Goal: Information Seeking & Learning: Learn about a topic

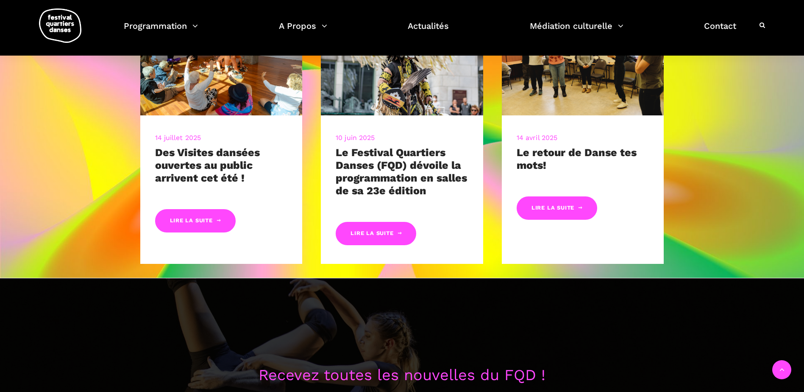
scroll to position [509, 0]
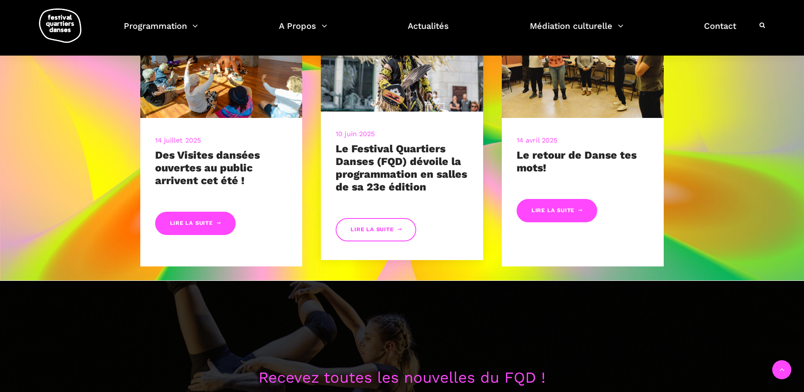
click at [373, 229] on link "Lire la suite" at bounding box center [376, 229] width 81 height 23
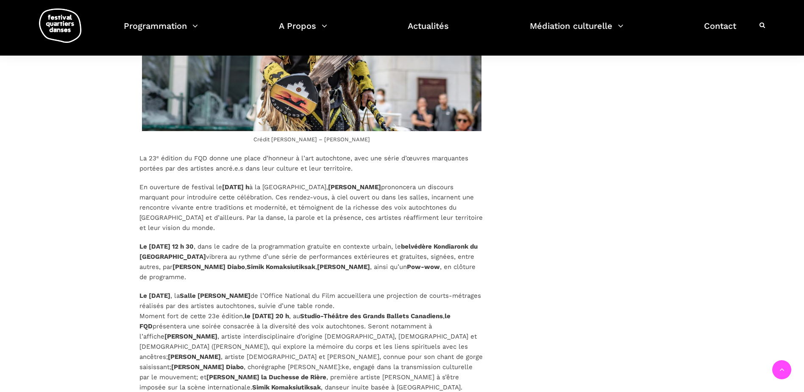
scroll to position [1018, 0]
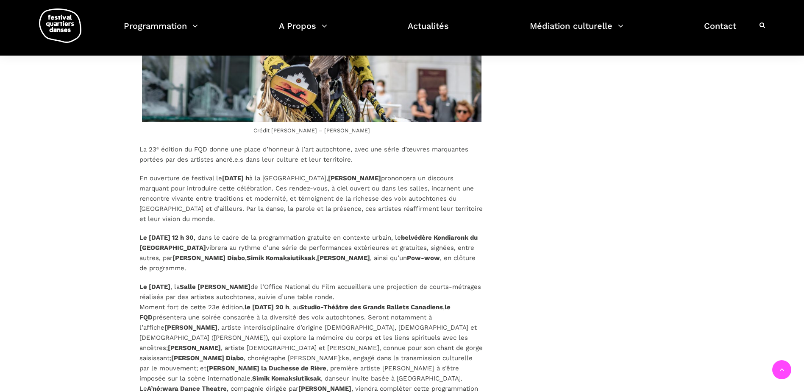
click at [400, 307] on strong "Studio-Théâtre des Grands Ballets Canadiens" at bounding box center [371, 307] width 143 height 8
click at [289, 306] on strong "le samedi 13 septembre à 20 h" at bounding box center [267, 307] width 45 height 8
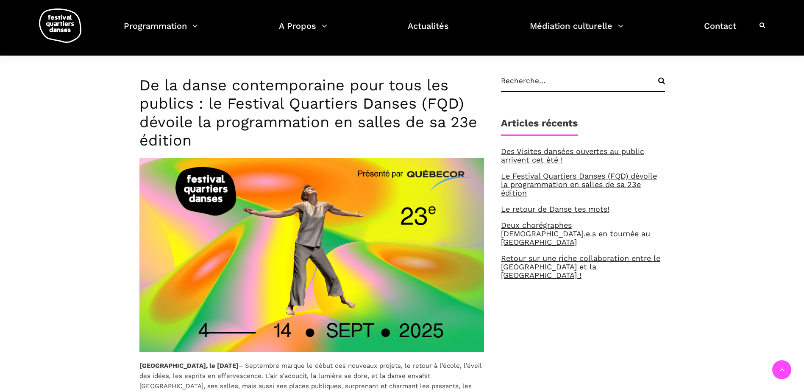
scroll to position [170, 0]
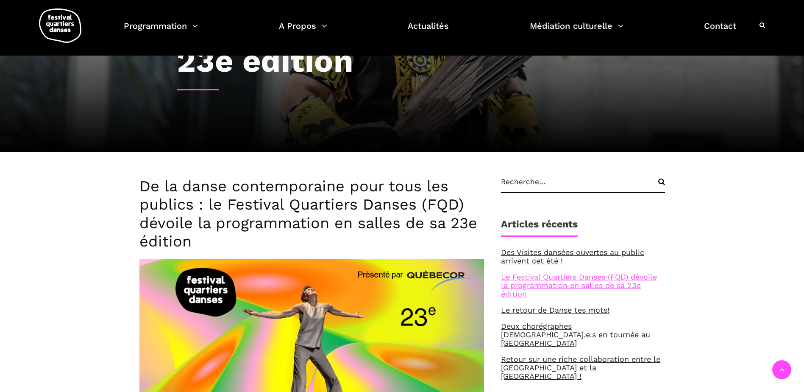
click at [530, 281] on link "Le Festival Quartiers Danses (FQD) dévoile la programmation en salles de sa 23e…" at bounding box center [579, 285] width 156 height 26
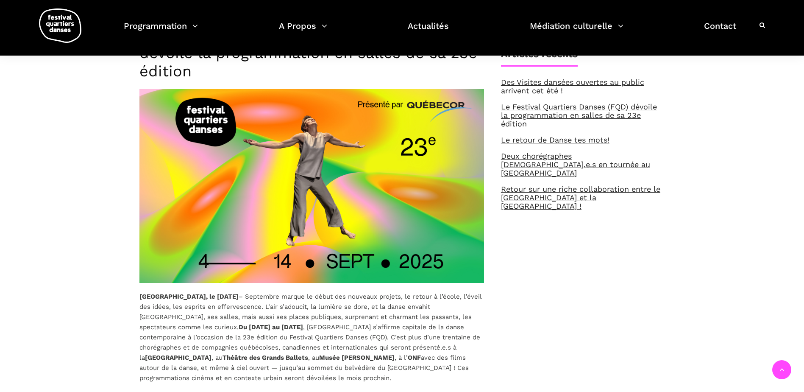
scroll to position [339, 0]
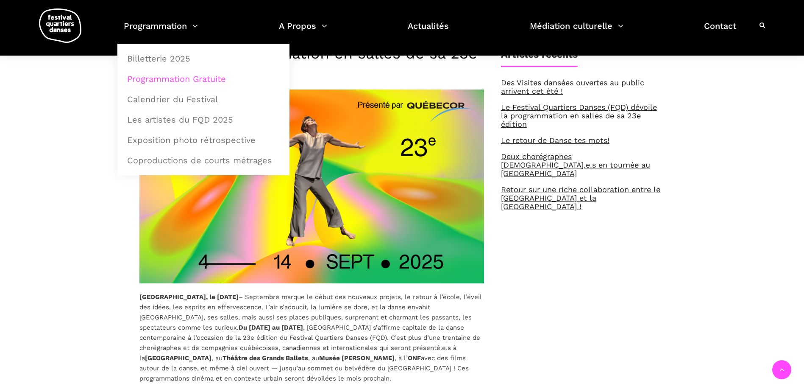
click at [193, 79] on link "Programmation Gratuite" at bounding box center [203, 79] width 163 height 20
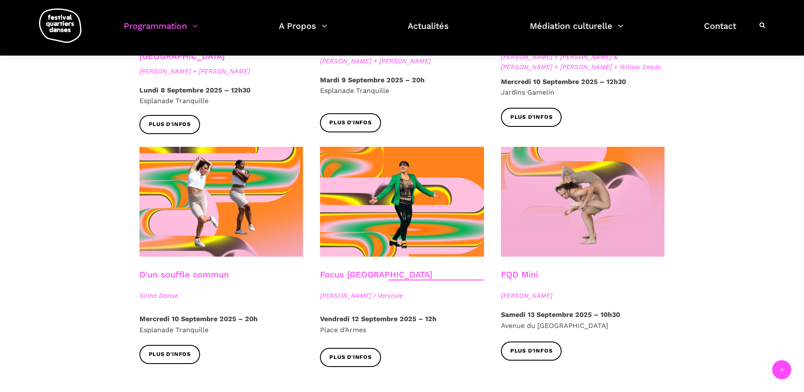
scroll to position [848, 0]
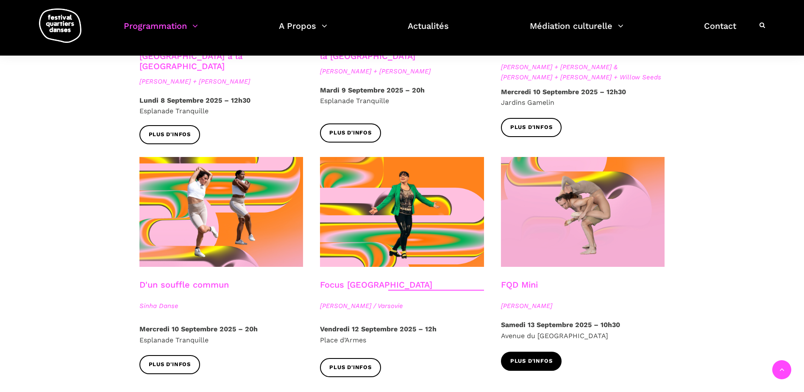
click at [526, 357] on span "Plus d'infos" at bounding box center [532, 361] width 42 height 9
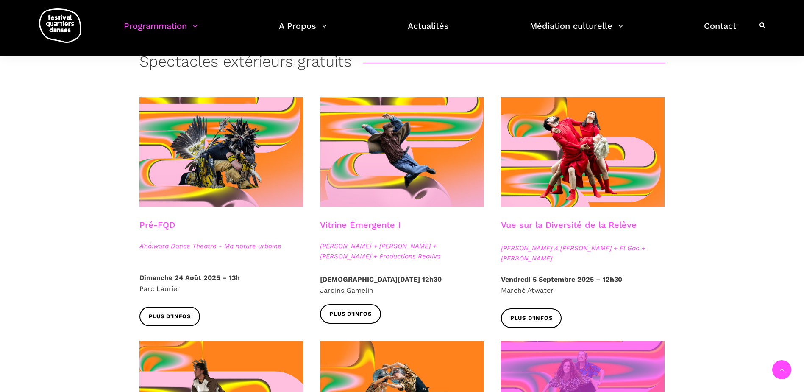
scroll to position [170, 0]
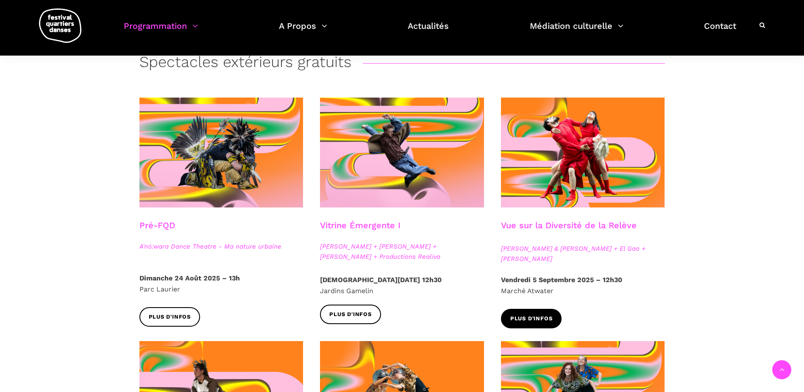
click at [536, 317] on span "Plus d'infos" at bounding box center [532, 318] width 42 height 9
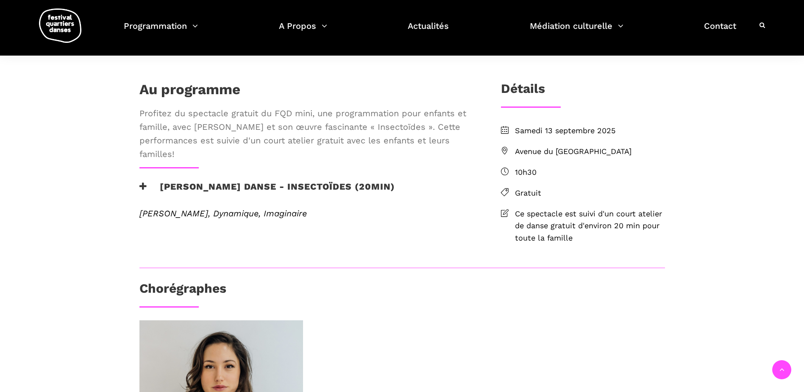
scroll to position [170, 0]
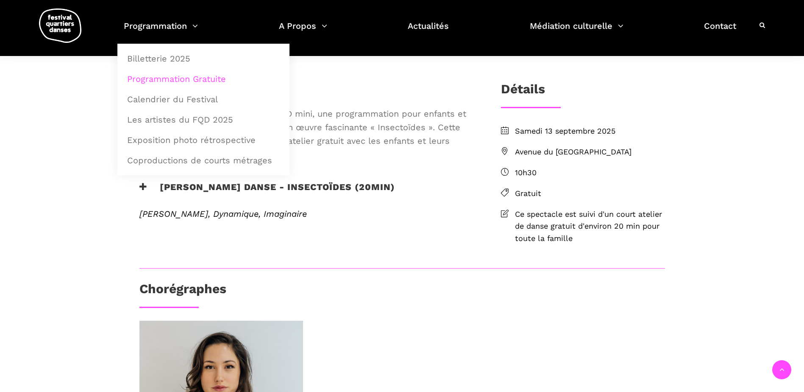
click at [168, 75] on link "Programmation Gratuite" at bounding box center [203, 79] width 163 height 20
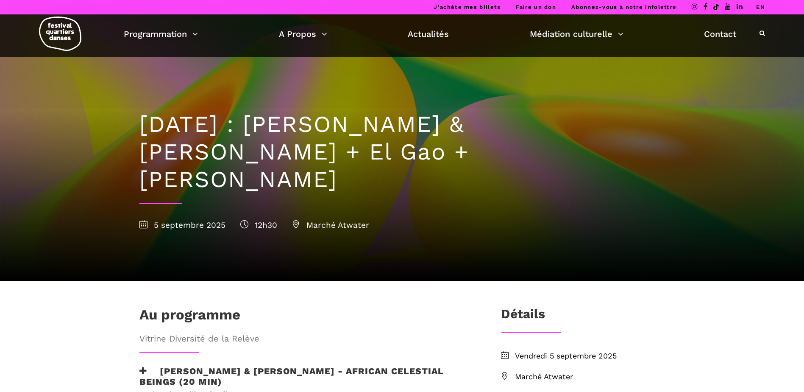
click at [296, 220] on icon at bounding box center [296, 224] width 8 height 8
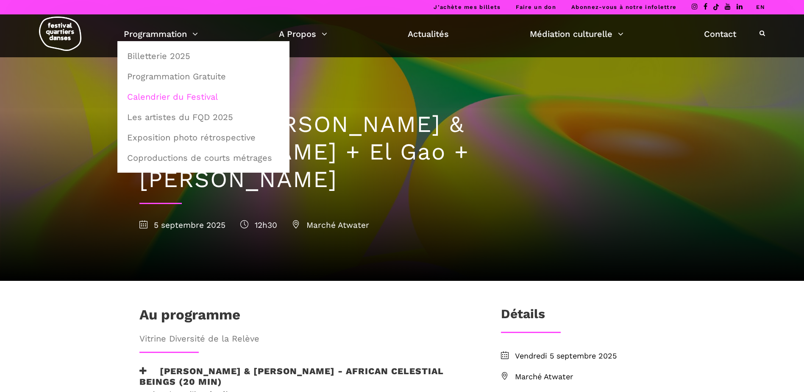
click at [167, 99] on link "Calendrier du Festival" at bounding box center [203, 97] width 163 height 20
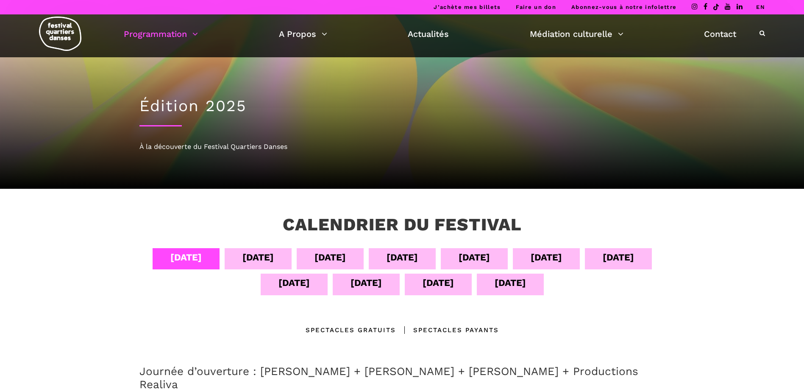
click at [243, 257] on div "[DATE]" at bounding box center [258, 257] width 31 height 15
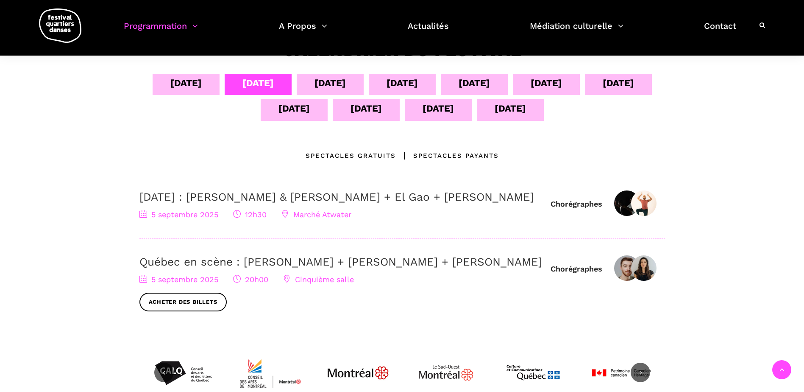
scroll to position [170, 0]
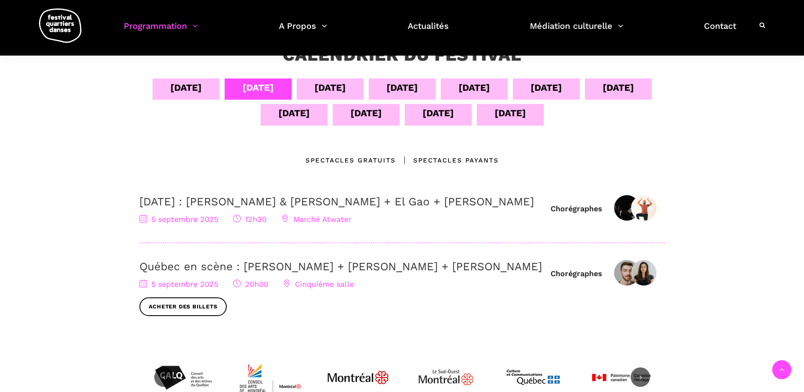
click at [329, 85] on div "[DATE]" at bounding box center [330, 87] width 31 height 15
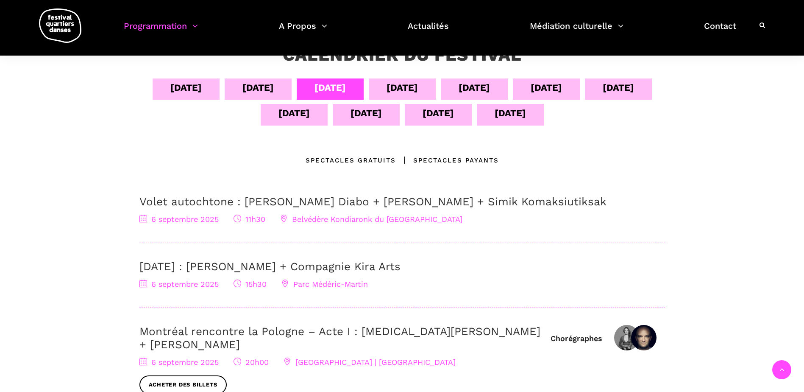
click at [312, 283] on span "Parc Médéric-Martin" at bounding box center [325, 283] width 86 height 9
click at [305, 283] on span "Parc Médéric-Martin" at bounding box center [325, 283] width 86 height 9
drag, startPoint x: 290, startPoint y: 283, endPoint x: 376, endPoint y: 286, distance: 85.7
click at [377, 286] on div "[DATE] 15h30 [GEOGRAPHIC_DATA]-Martin" at bounding box center [402, 284] width 526 height 12
drag, startPoint x: 376, startPoint y: 286, endPoint x: 351, endPoint y: 282, distance: 25.7
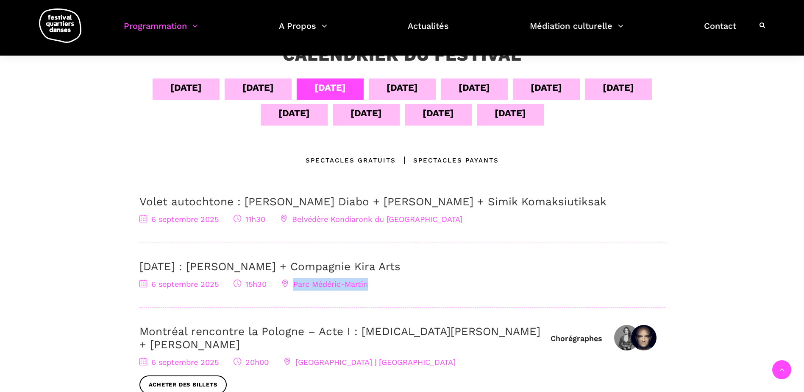
click at [463, 291] on div "[DATE] : [PERSON_NAME] + Compagnie Kira Arts [DATE] 15h30 [GEOGRAPHIC_DATA]-Mar…" at bounding box center [402, 284] width 526 height 48
drag, startPoint x: 291, startPoint y: 282, endPoint x: 374, endPoint y: 286, distance: 82.8
click at [376, 285] on div "[DATE] 15h30 [GEOGRAPHIC_DATA]-Martin" at bounding box center [402, 284] width 526 height 12
drag, startPoint x: 374, startPoint y: 286, endPoint x: 341, endPoint y: 282, distance: 32.9
click at [488, 86] on div "[DATE]" at bounding box center [474, 87] width 31 height 15
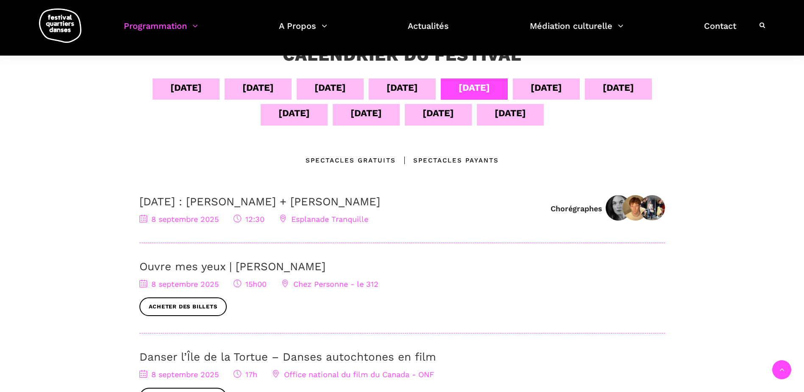
click at [550, 90] on div "[DATE]" at bounding box center [546, 87] width 31 height 15
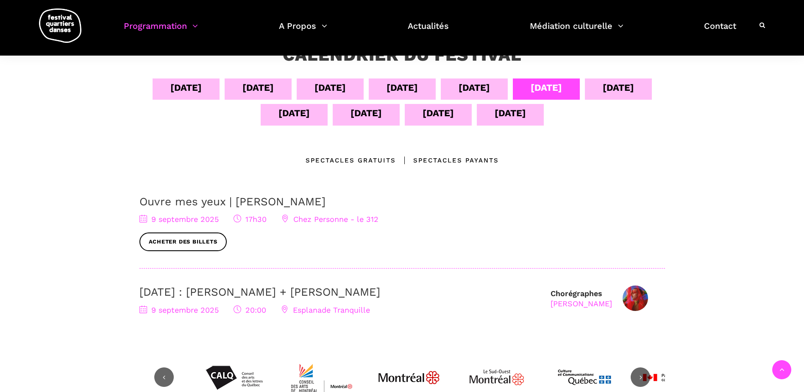
scroll to position [339, 0]
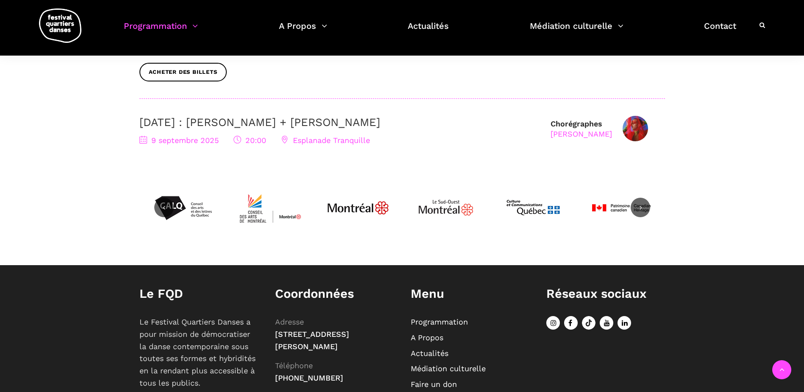
click at [348, 142] on span "Esplanade Tranquille" at bounding box center [325, 140] width 89 height 9
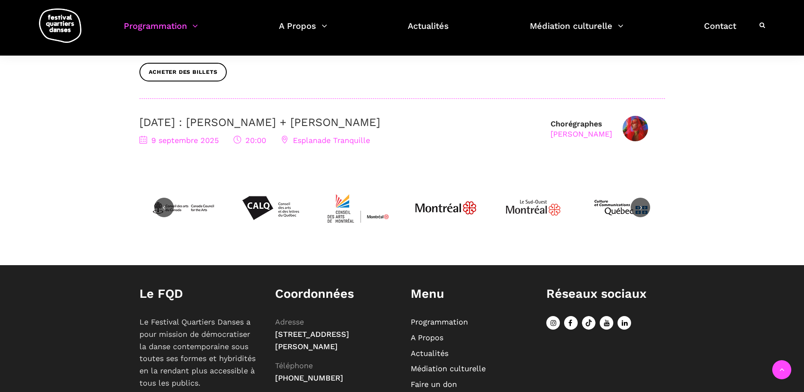
click at [311, 138] on span "Esplanade Tranquille" at bounding box center [325, 140] width 89 height 9
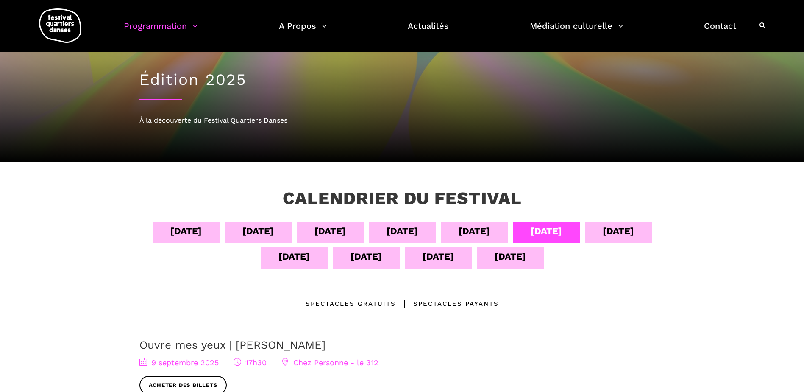
scroll to position [0, 0]
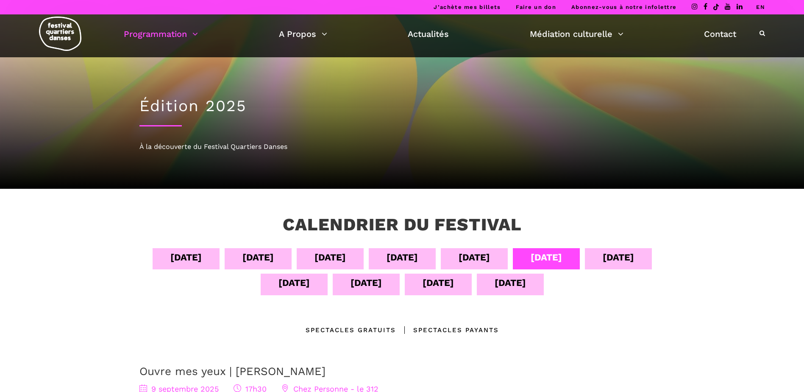
click at [360, 283] on div "[DATE]" at bounding box center [366, 282] width 31 height 15
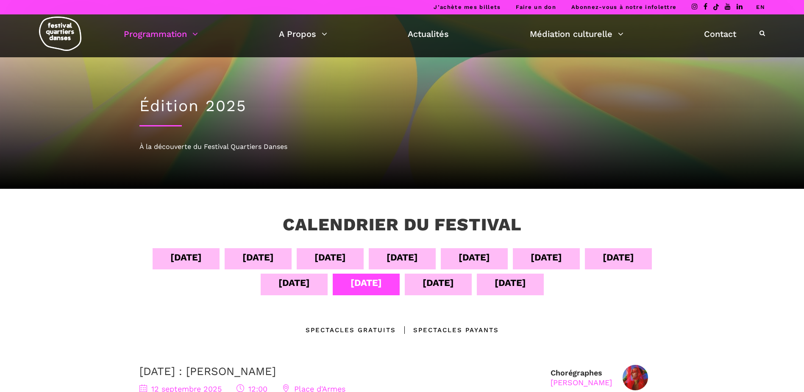
click at [437, 286] on div "[DATE]" at bounding box center [438, 282] width 31 height 15
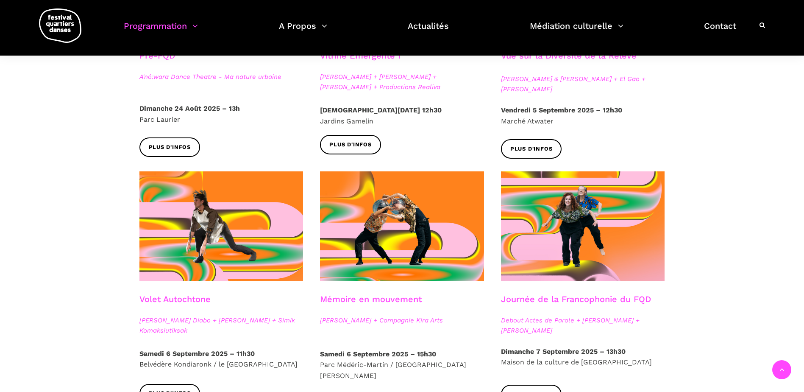
scroll to position [170, 0]
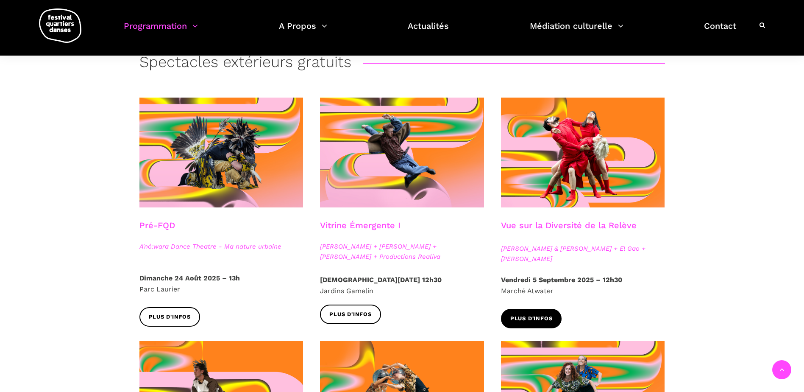
click at [535, 314] on span "Plus d'infos" at bounding box center [532, 318] width 42 height 9
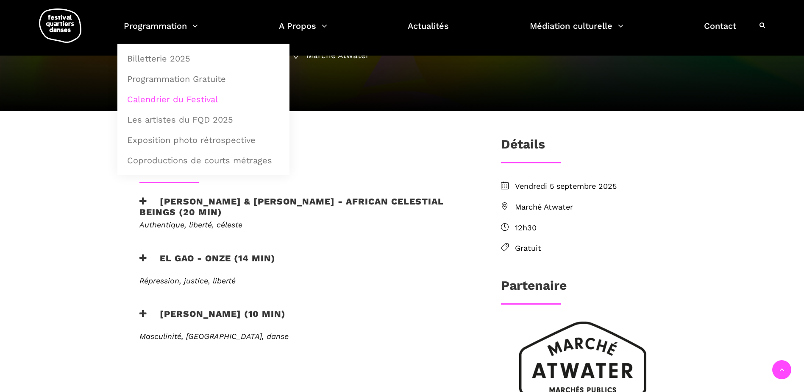
click at [160, 98] on link "Calendrier du Festival" at bounding box center [203, 99] width 163 height 20
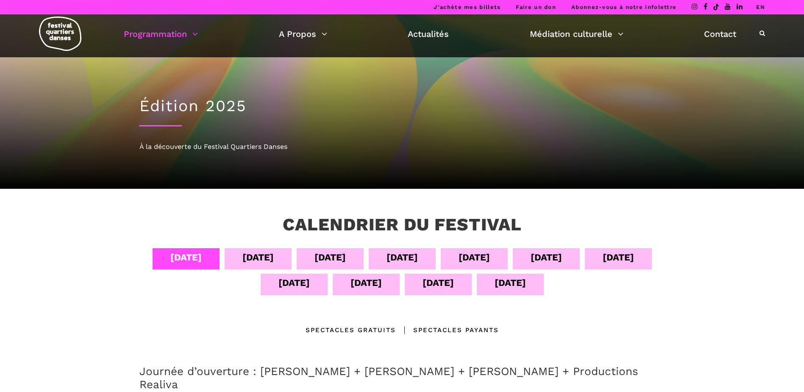
click at [265, 257] on div "[DATE]" at bounding box center [258, 257] width 31 height 15
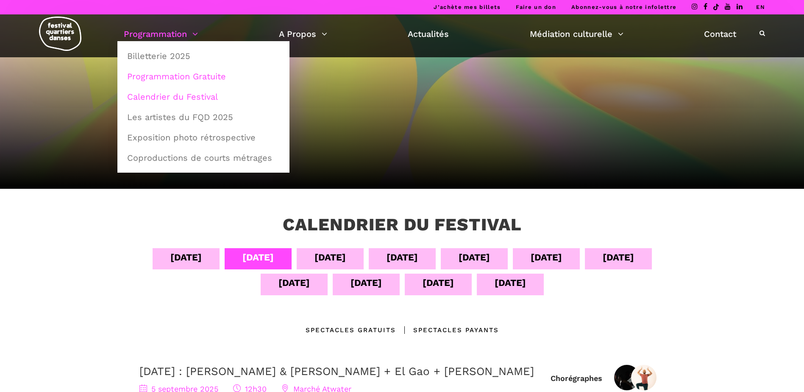
click at [180, 74] on link "Programmation Gratuite" at bounding box center [203, 77] width 163 height 20
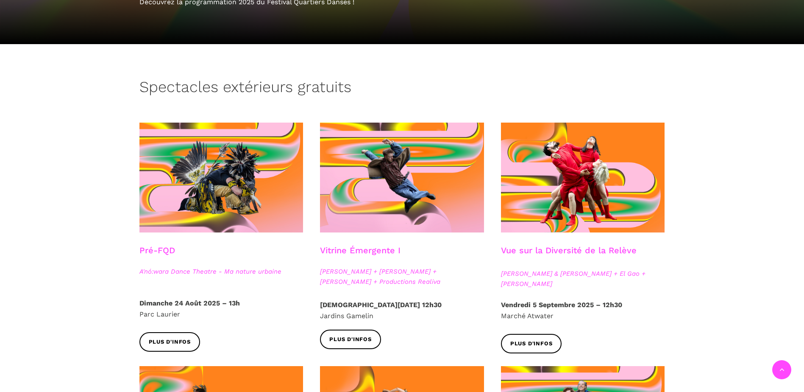
scroll to position [170, 0]
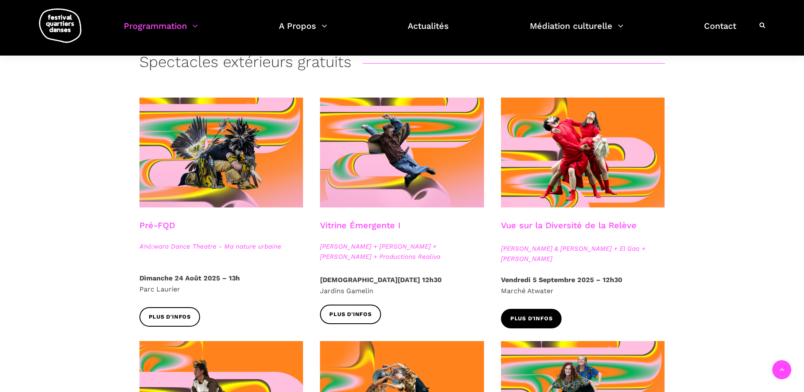
click at [537, 317] on span "Plus d'infos" at bounding box center [532, 318] width 42 height 9
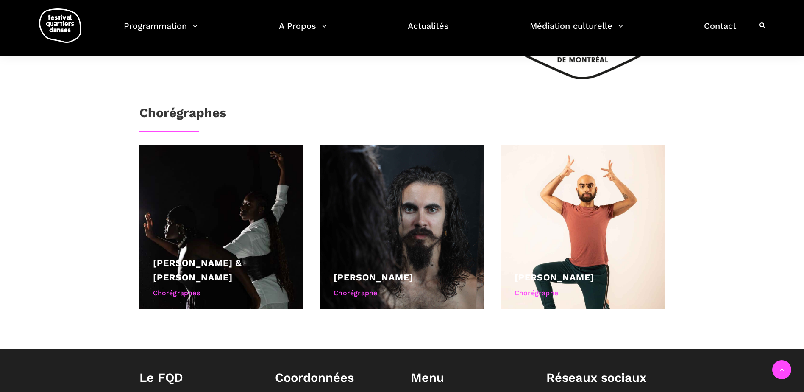
scroll to position [509, 0]
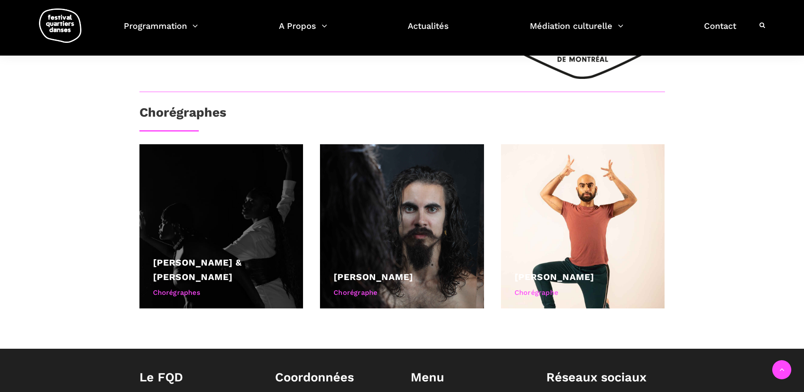
click at [206, 257] on link "[PERSON_NAME] & [PERSON_NAME]" at bounding box center [197, 269] width 89 height 25
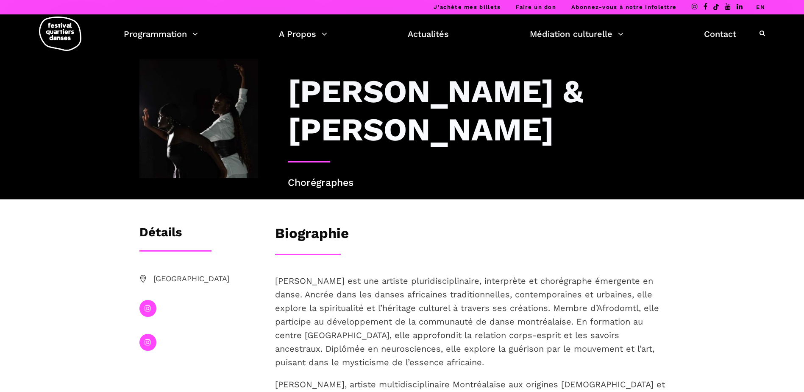
click at [146, 310] on icon at bounding box center [148, 307] width 6 height 7
